Goal: Transaction & Acquisition: Purchase product/service

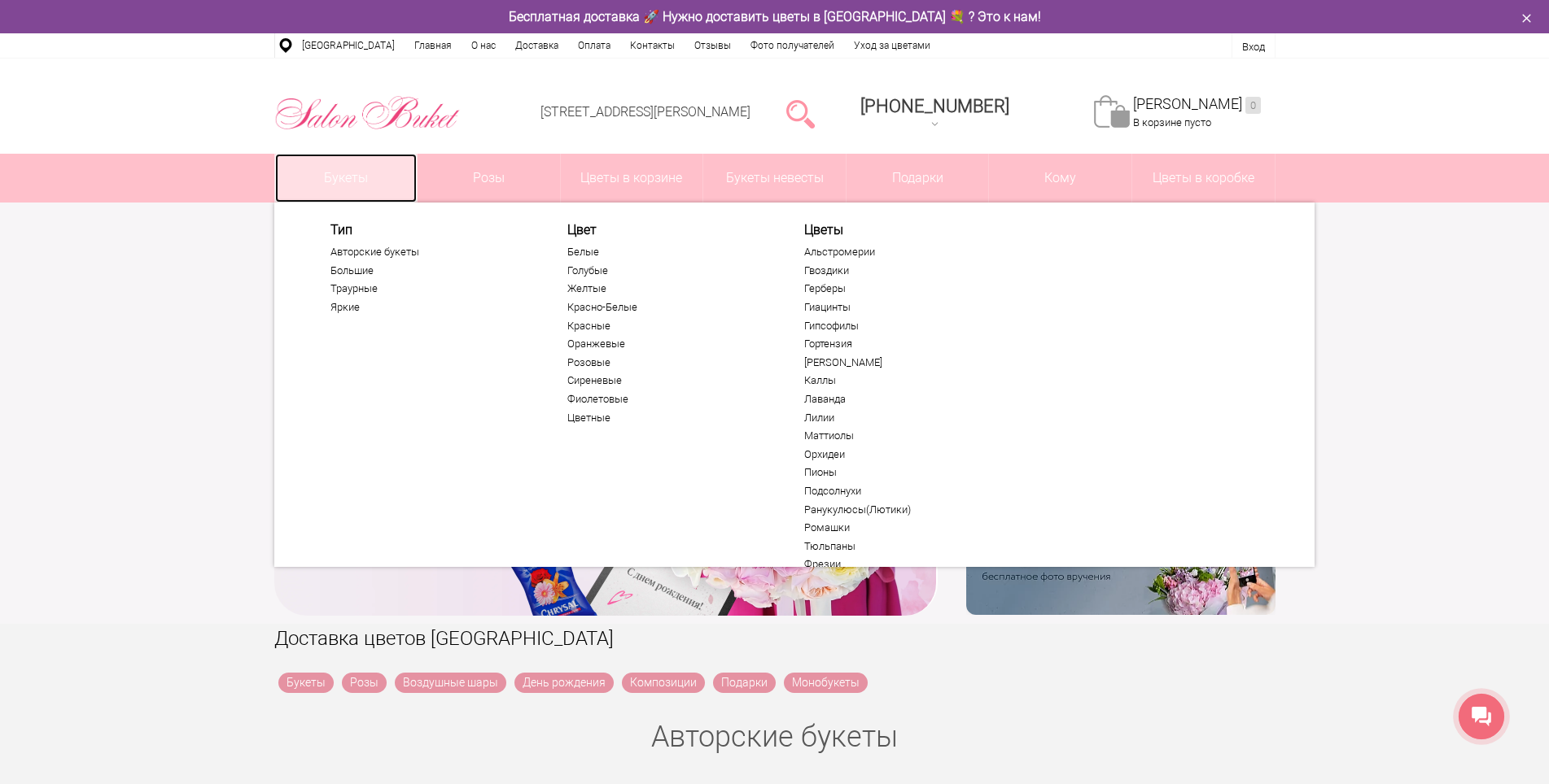
click at [371, 174] on link "Букеты" at bounding box center [346, 178] width 143 height 48
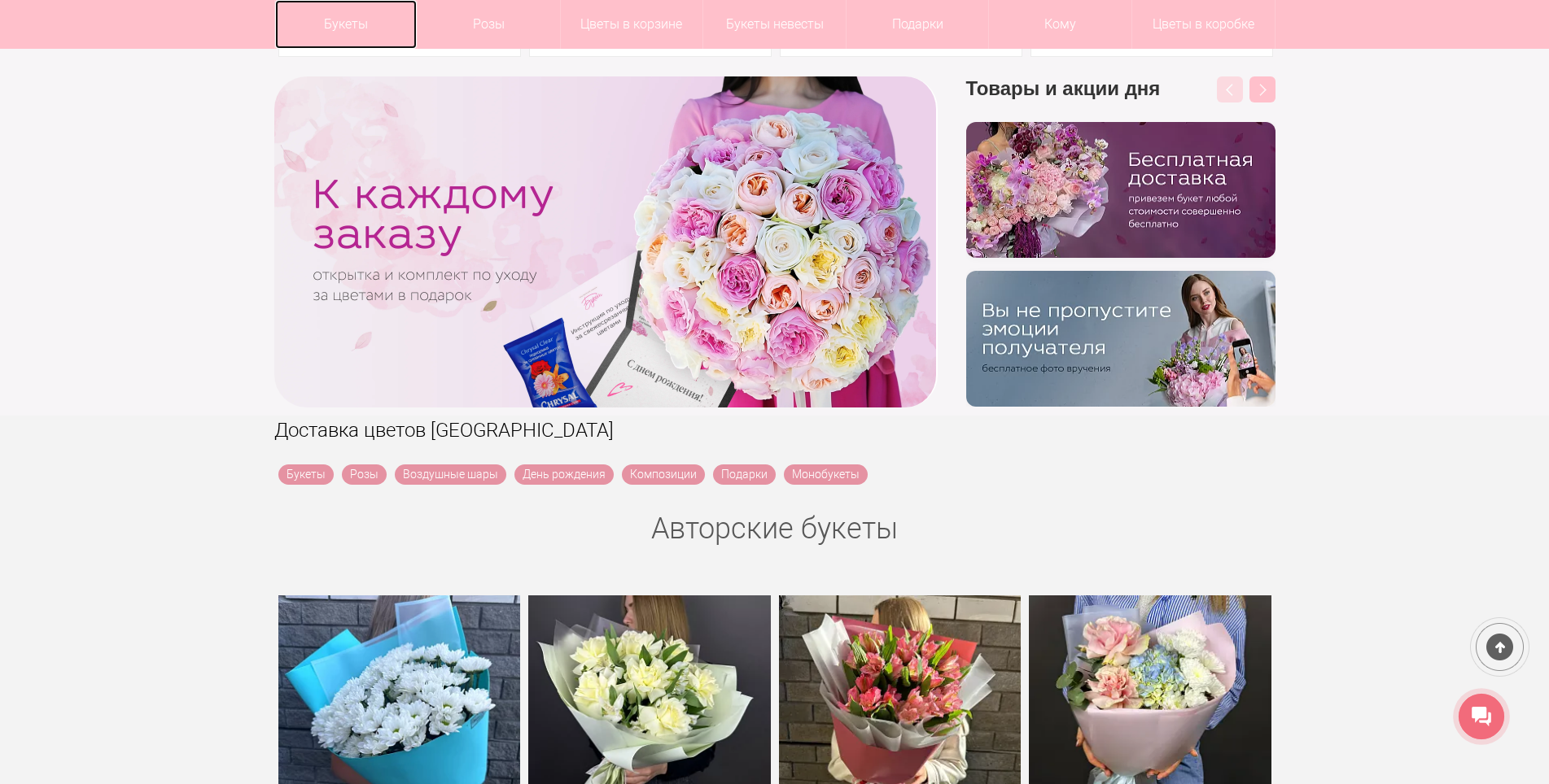
scroll to position [244, 0]
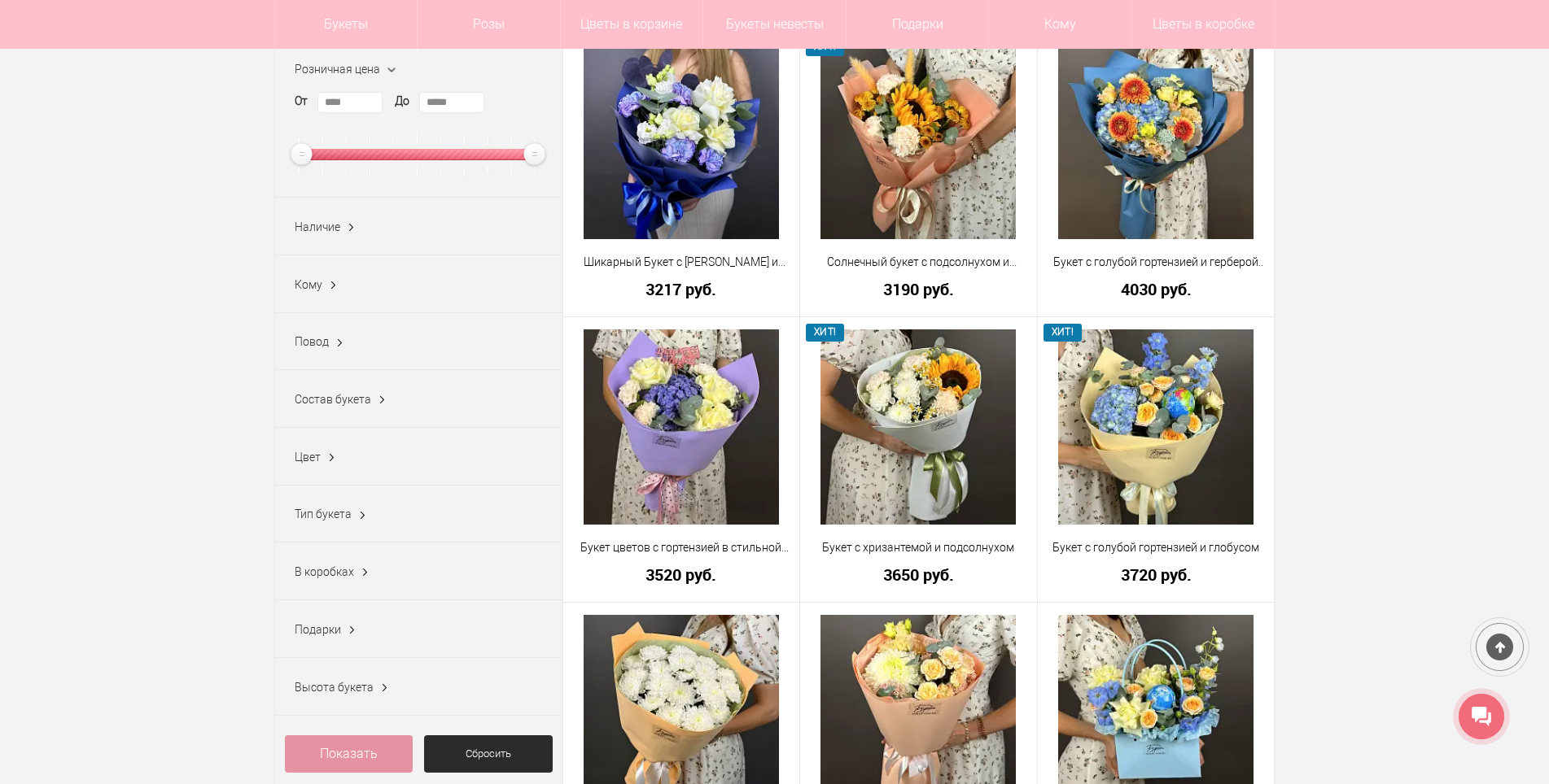
scroll to position [244, 0]
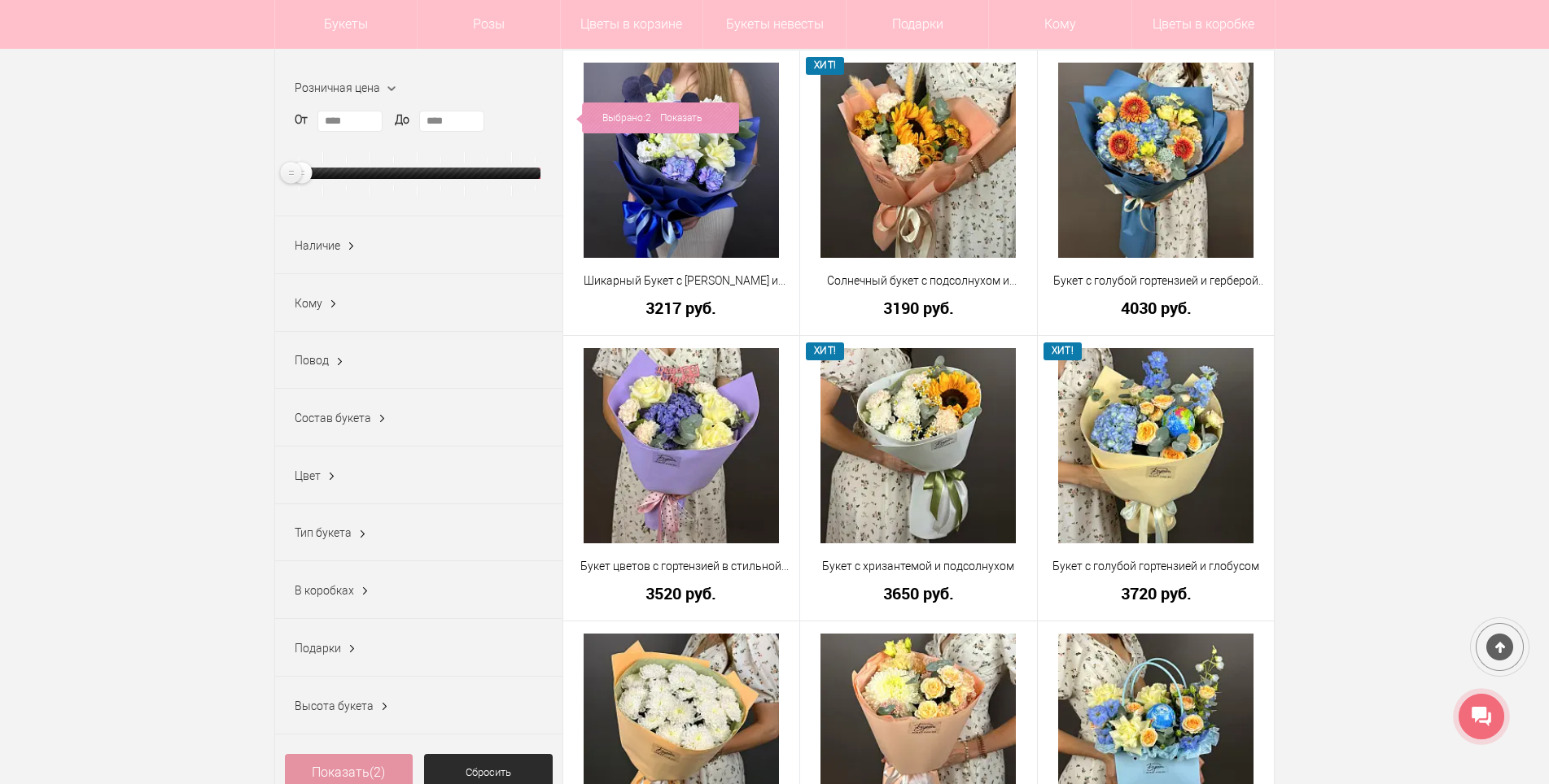
type input "****"
drag, startPoint x: 535, startPoint y: 170, endPoint x: 293, endPoint y: 176, distance: 242.1
click at [293, 176] on ins at bounding box center [293, 173] width 28 height 28
click at [679, 113] on link "Показать" at bounding box center [684, 118] width 42 height 31
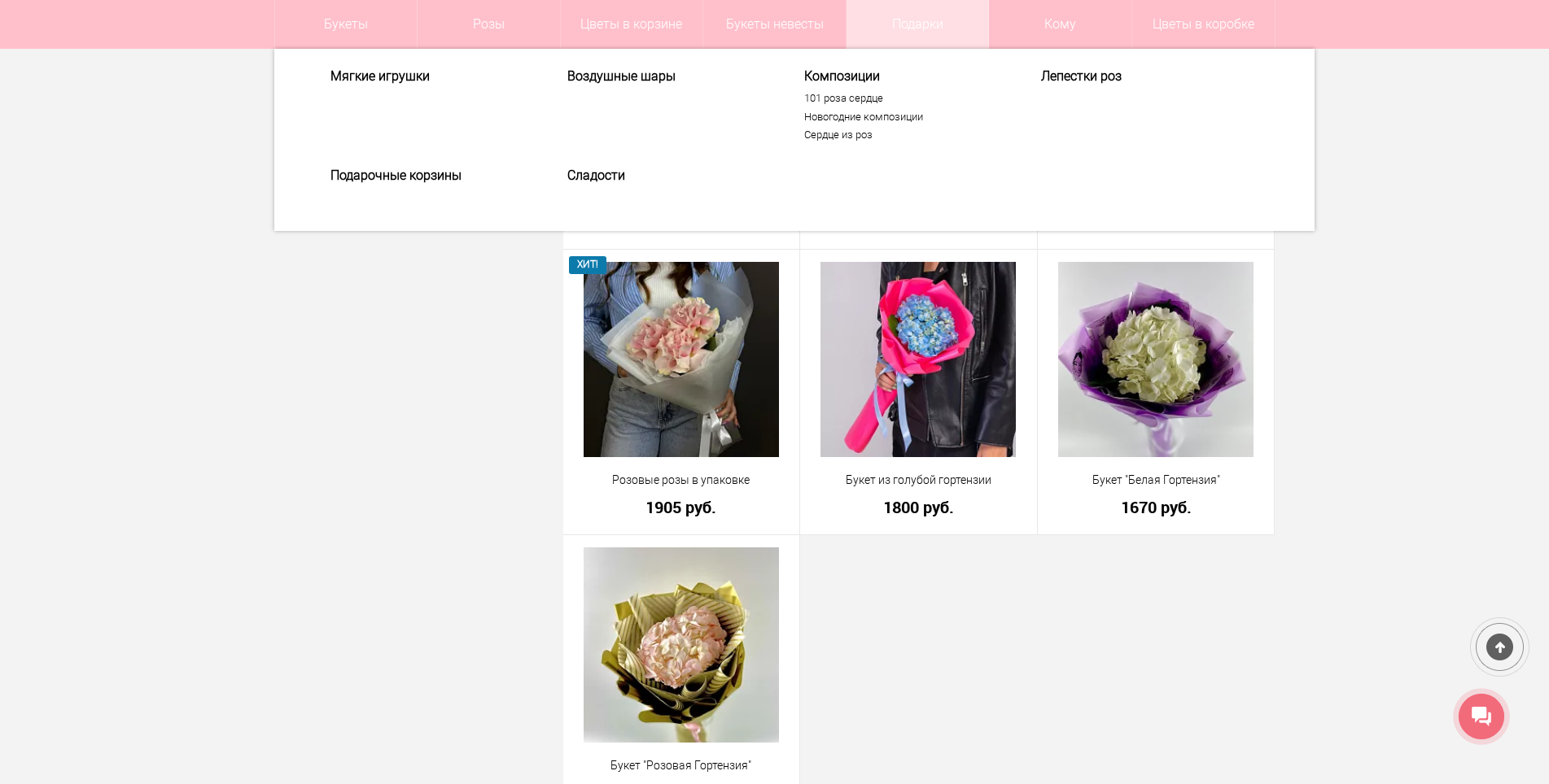
scroll to position [895, 0]
